Goal: Find specific page/section: Find specific page/section

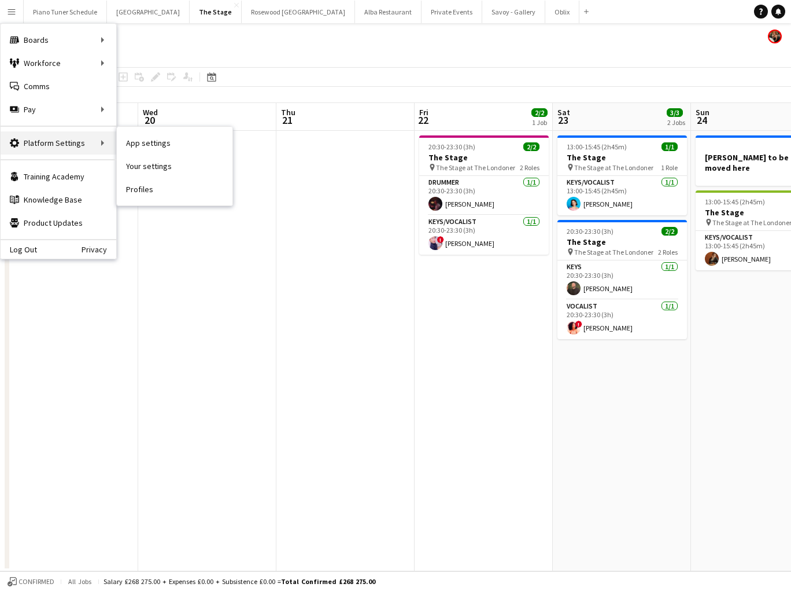
scroll to position [0, 456]
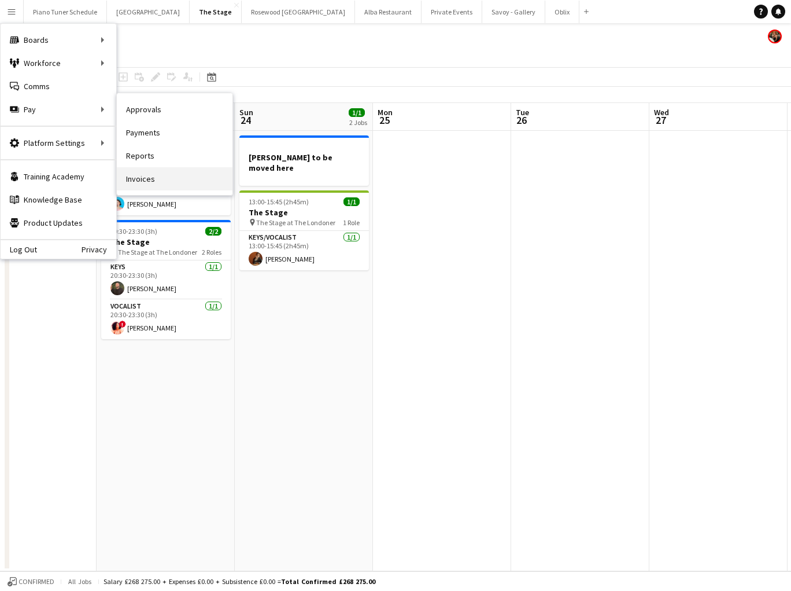
click at [138, 180] on link "Invoices" at bounding box center [175, 178] width 116 height 23
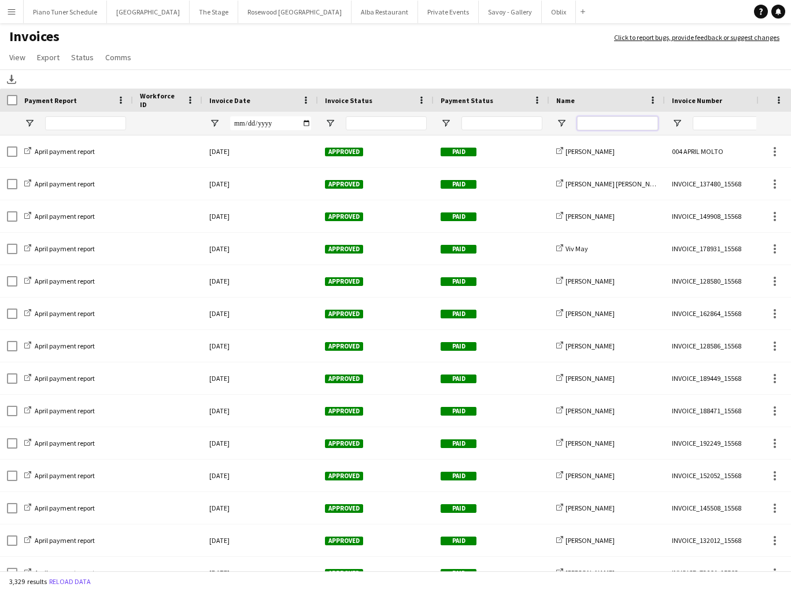
click at [610, 120] on input "Name Filter Input" at bounding box center [617, 123] width 81 height 14
type input "****"
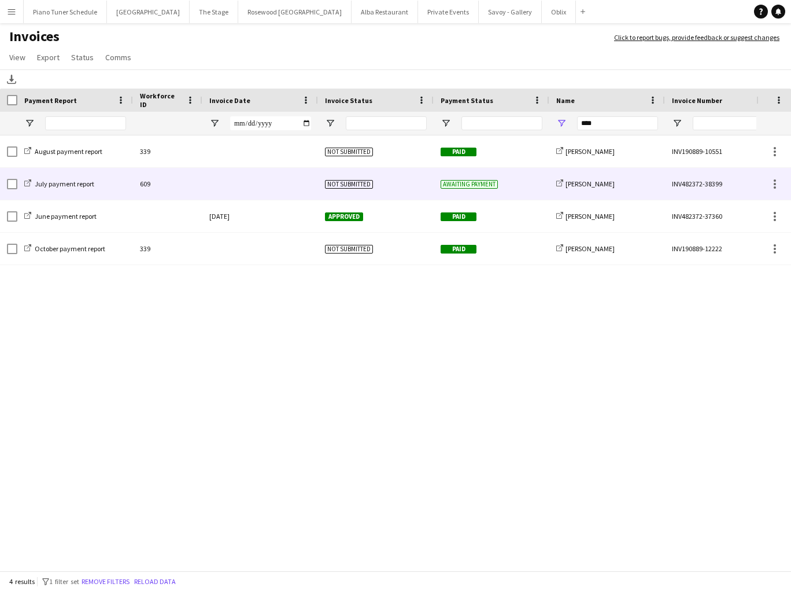
click at [211, 184] on div at bounding box center [260, 184] width 116 height 32
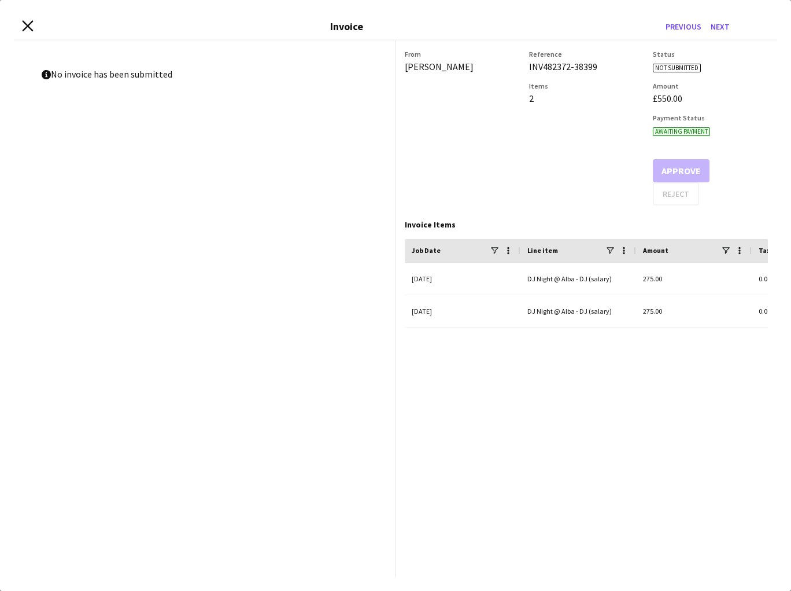
click at [25, 27] on icon at bounding box center [27, 25] width 11 height 11
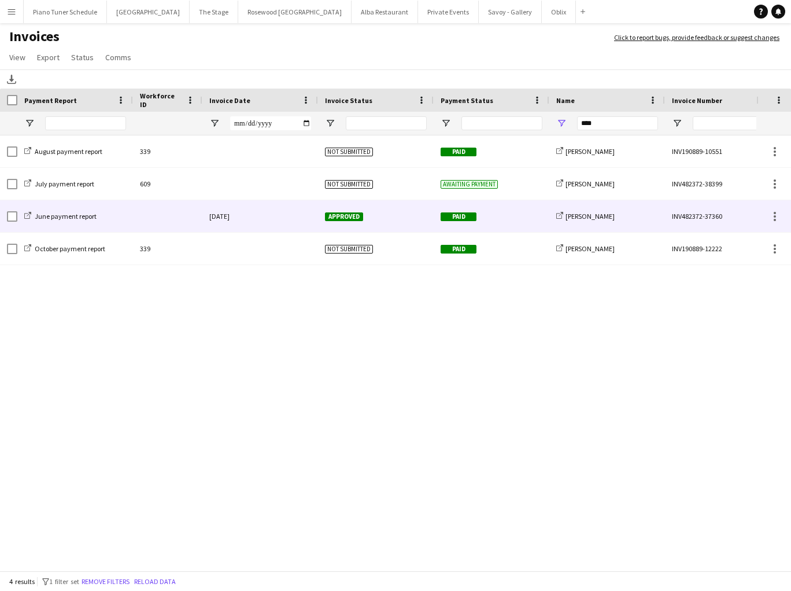
click at [123, 218] on div "June payment report" at bounding box center [75, 216] width 116 height 32
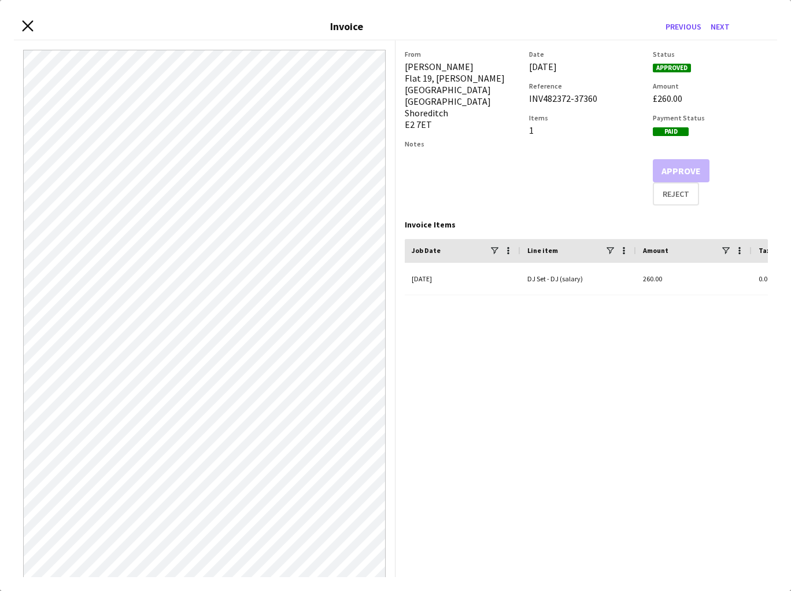
click at [28, 24] on icon at bounding box center [27, 25] width 11 height 11
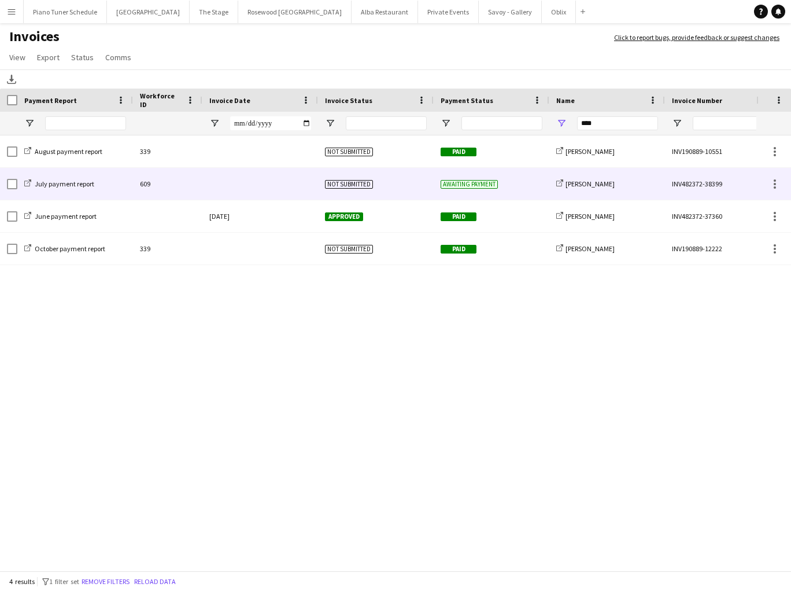
click at [294, 193] on div at bounding box center [260, 184] width 116 height 32
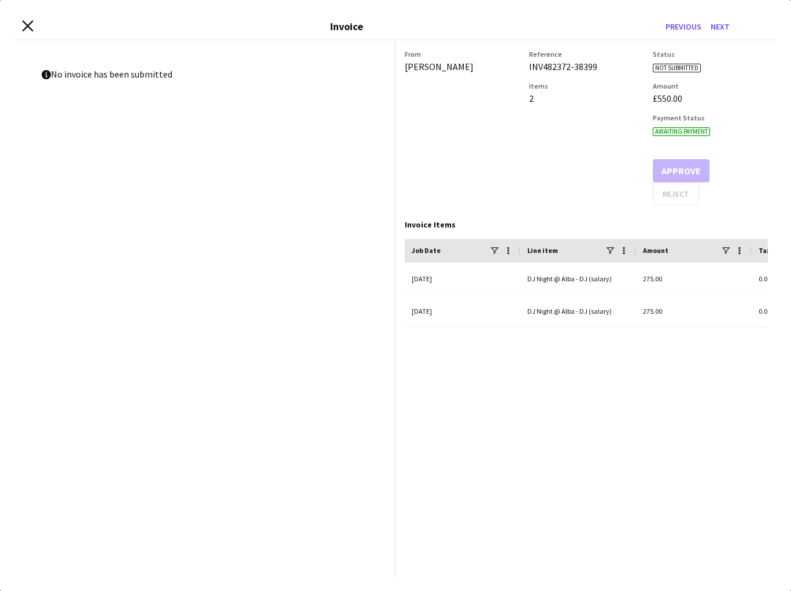
click at [32, 31] on icon at bounding box center [27, 25] width 11 height 11
